Goal: Check status: Check status

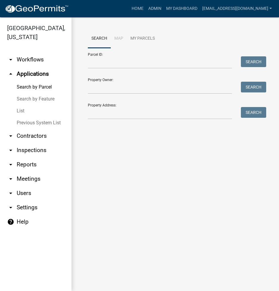
click at [24, 108] on link "List" at bounding box center [35, 111] width 71 height 12
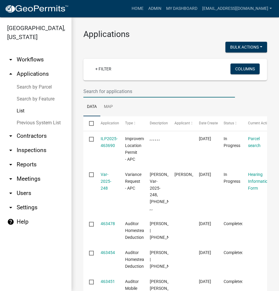
click at [101, 91] on input "text" at bounding box center [159, 91] width 152 height 12
type input "2025-998"
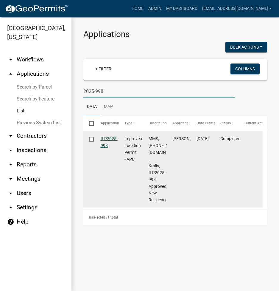
click at [109, 141] on link "ILP2025-998" at bounding box center [109, 142] width 17 height 12
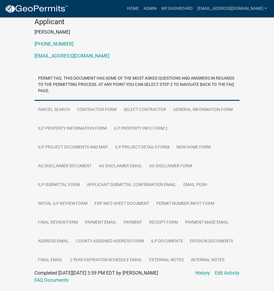
scroll to position [99, 0]
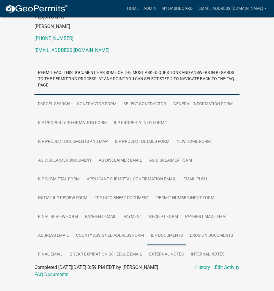
click at [167, 226] on link "ILP Documents" at bounding box center [167, 235] width 39 height 19
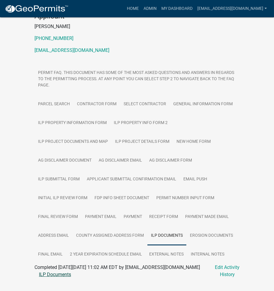
click at [58, 271] on link "ILP Documents" at bounding box center [55, 274] width 32 height 6
